Goal: Register for event/course

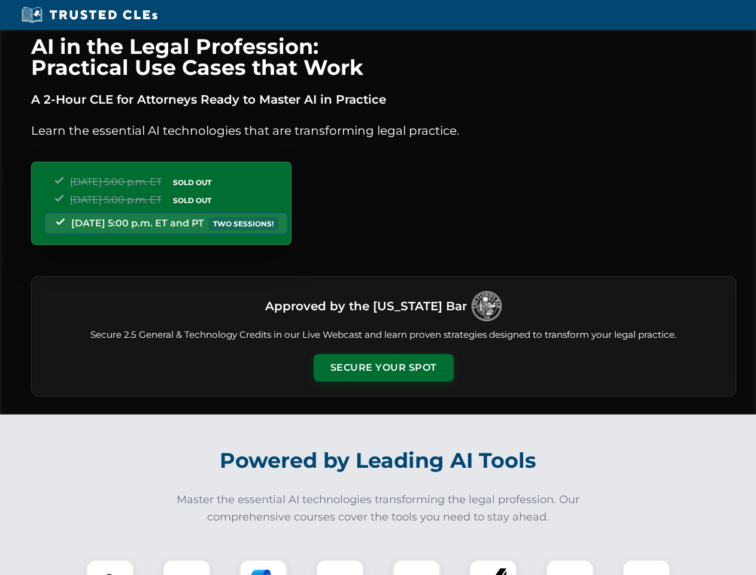
click at [383, 367] on button "Secure Your Spot" at bounding box center [384, 368] width 140 height 28
click at [110, 567] on img at bounding box center [110, 583] width 35 height 35
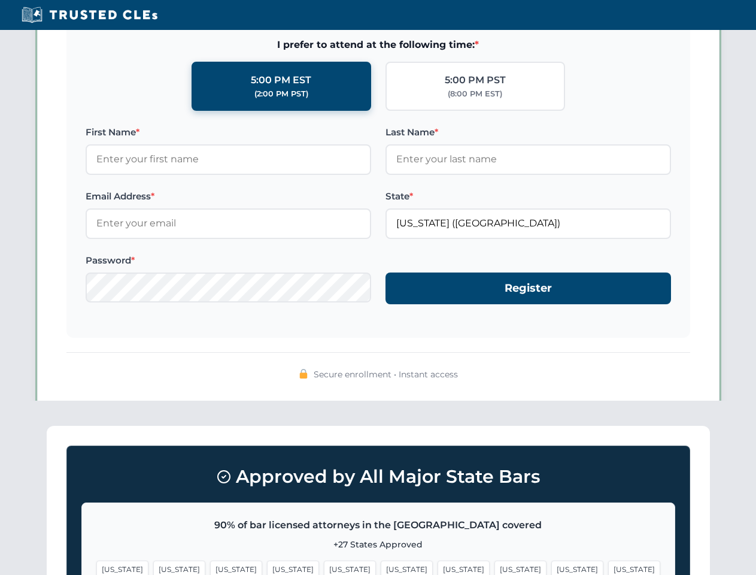
click at [438, 567] on span "[US_STATE]" at bounding box center [464, 568] width 52 height 17
click at [551, 567] on span "[US_STATE]" at bounding box center [577, 568] width 52 height 17
